Goal: Entertainment & Leisure: Consume media (video, audio)

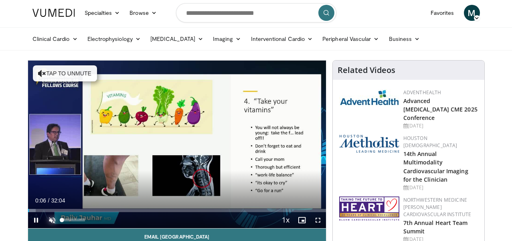
scroll to position [3, 0]
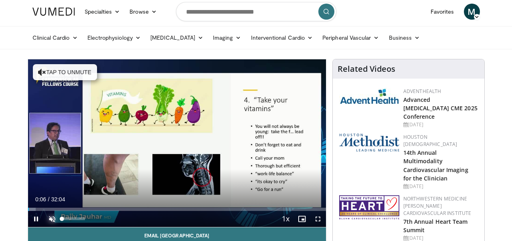
click at [51, 217] on span "Video Player" at bounding box center [52, 219] width 16 height 16
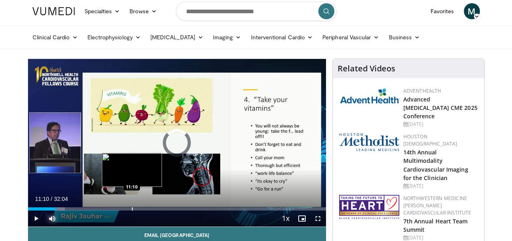
click at [131, 208] on div "Loaded : 12.47% 03:00 11:10" at bounding box center [177, 208] width 298 height 3
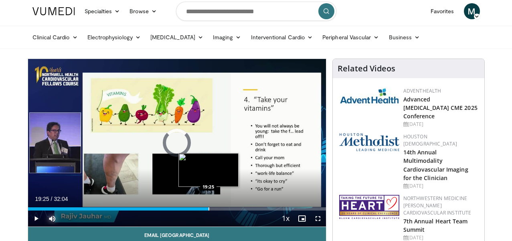
click at [209, 209] on div "Progress Bar" at bounding box center [209, 208] width 1 height 3
